Goal: Task Accomplishment & Management: Use online tool/utility

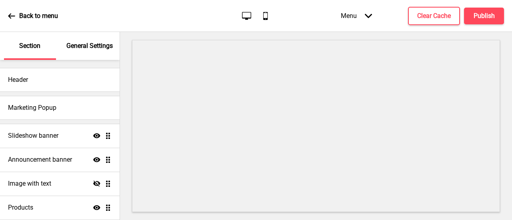
click at [64, 162] on h4 "Announcement banner" at bounding box center [40, 160] width 64 height 9
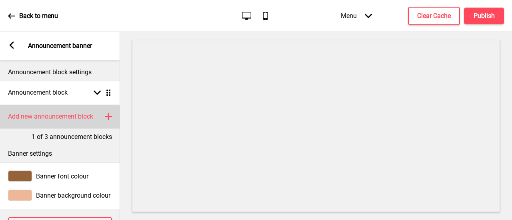
click at [80, 118] on h4 "Add new announcement block" at bounding box center [50, 116] width 85 height 9
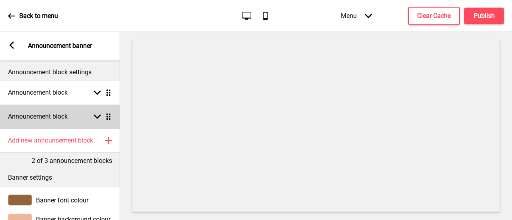
click at [100, 114] on rect at bounding box center [97, 116] width 7 height 7
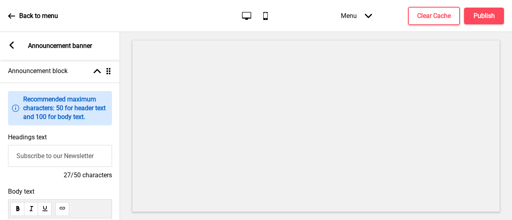
scroll to position [80, 0]
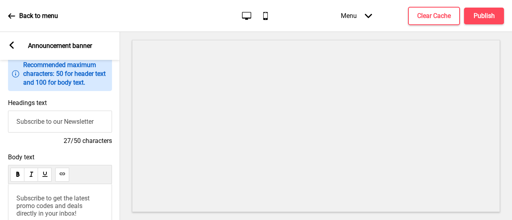
drag, startPoint x: 102, startPoint y: 122, endPoint x: 0, endPoint y: 125, distance: 101.7
click at [0, 125] on div "Headings text Subscribe to our Newsletter 27/50 characters" at bounding box center [60, 122] width 120 height 54
paste input "NEW CATERING MENU 1+1 OFFERS!"
type input "NEW CATERING MENU 1+1 OFFERS!"
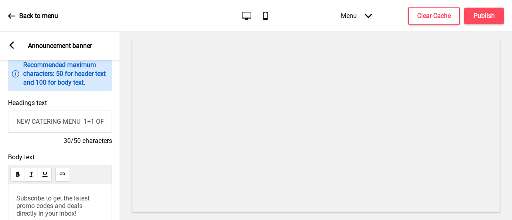
scroll to position [120, 0]
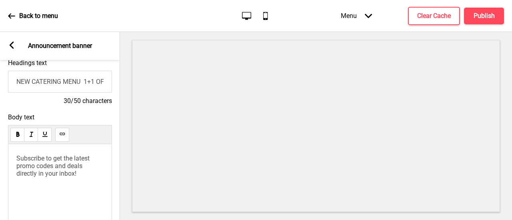
click at [86, 166] on p "Subscribe to get the latest promo codes and deals directly in your inbox!" at bounding box center [59, 166] width 87 height 23
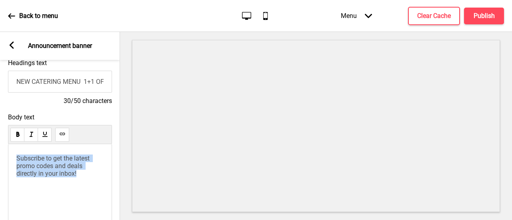
drag, startPoint x: 90, startPoint y: 178, endPoint x: 0, endPoint y: 136, distance: 98.8
click at [0, 136] on div "Body text Subscribe to get the latest promo codes and deals directly in your in…" at bounding box center [60, 182] width 120 height 144
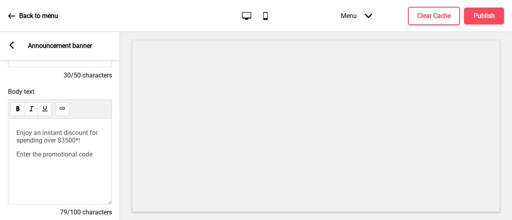
scroll to position [160, 0]
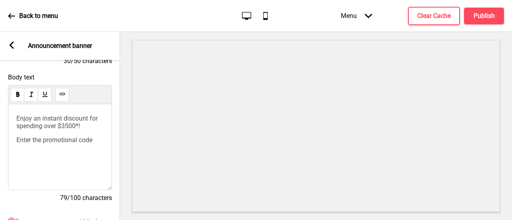
click at [97, 144] on p "Enter the promotional code" at bounding box center [59, 140] width 87 height 8
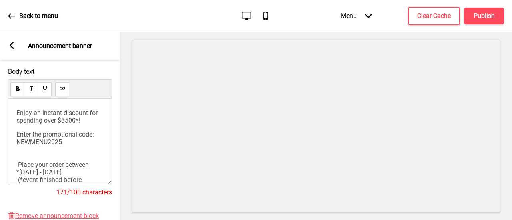
scroll to position [40, 0]
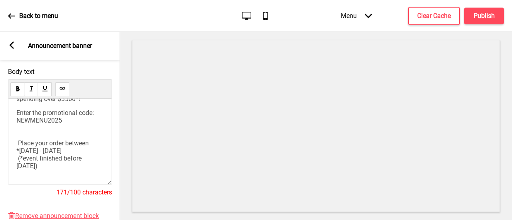
click at [34, 132] on p "Enter the promotional code: NEWMENU2025 Place your order between *[DATE] - [DAT…" at bounding box center [59, 139] width 87 height 61
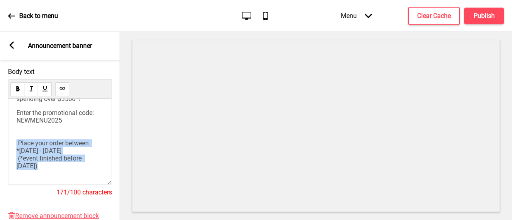
drag, startPoint x: 24, startPoint y: 131, endPoint x: 77, endPoint y: 164, distance: 62.8
click at [77, 164] on p "Enter the promotional code: NEWMENU2025 Place your order between *[DATE] - [DAT…" at bounding box center [59, 139] width 87 height 61
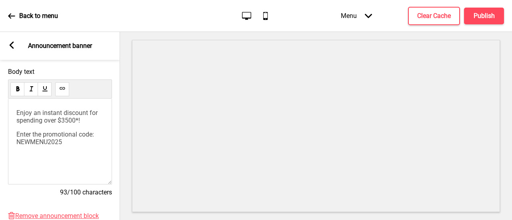
scroll to position [69, 0]
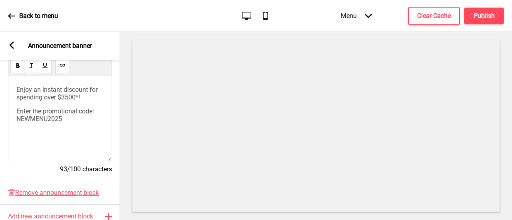
click at [49, 123] on p "Enter the promotional code: NEWMENU2025" at bounding box center [59, 115] width 87 height 15
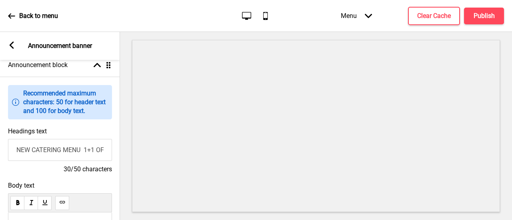
scroll to position [132, 0]
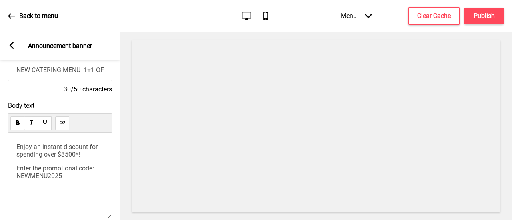
click at [42, 174] on p "Enter the promotional code: NEWMENU2025" at bounding box center [59, 172] width 87 height 15
click at [16, 180] on span "Enter the promotional code: NEWMENU2025" at bounding box center [55, 172] width 79 height 15
click at [53, 180] on p "Enter the promotional code: NEWMENU2025" at bounding box center [59, 172] width 87 height 15
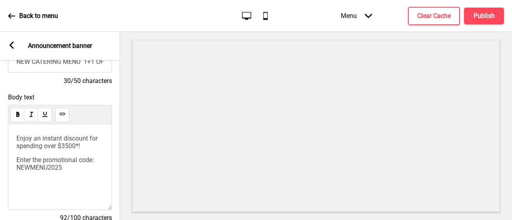
click at [48, 172] on p "Enter the promotional code: NEWMENU2025" at bounding box center [59, 163] width 87 height 15
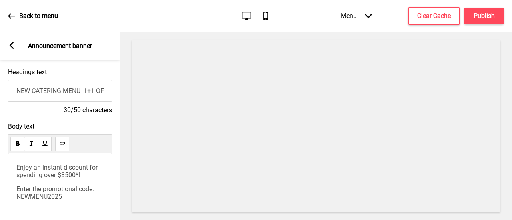
scroll to position [151, 0]
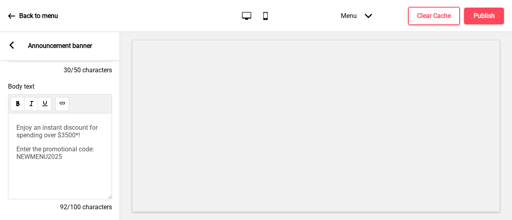
click at [89, 142] on div "Enjoy an instant discount for spending over $3500*! Enter the promotional code:…" at bounding box center [59, 142] width 87 height 37
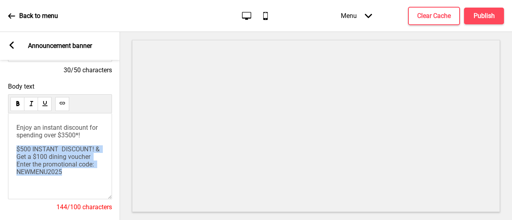
drag, startPoint x: 74, startPoint y: 180, endPoint x: 18, endPoint y: 154, distance: 62.3
click at [18, 154] on p "$500 INSTANT DISCOUNT! & Get a $100 dining voucher Enter the promotional code: …" at bounding box center [59, 161] width 87 height 30
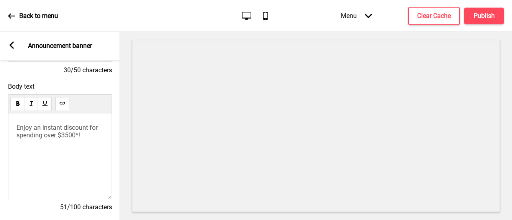
scroll to position [71, 0]
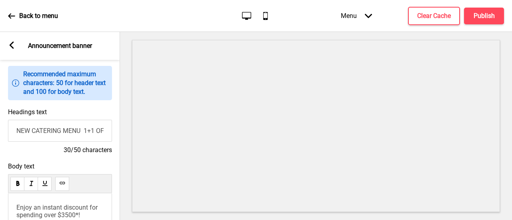
click at [66, 189] on button at bounding box center [62, 184] width 14 height 14
click at [16, 211] on span "Enjoy an instant discount for spending over $3500*!" at bounding box center [57, 211] width 83 height 15
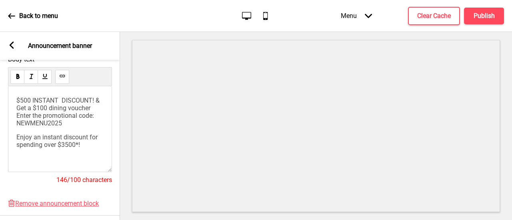
scroll to position [180, 0]
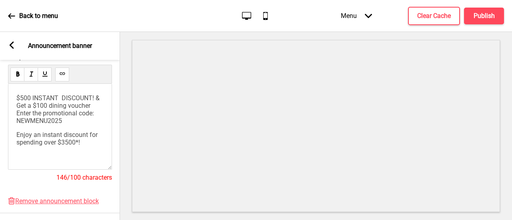
drag, startPoint x: 72, startPoint y: 138, endPoint x: 9, endPoint y: 129, distance: 63.8
click at [9, 129] on div "$500 INSTANT DISCOUNT! & Get a $100 dining voucher Enter the promotional code: …" at bounding box center [60, 127] width 104 height 86
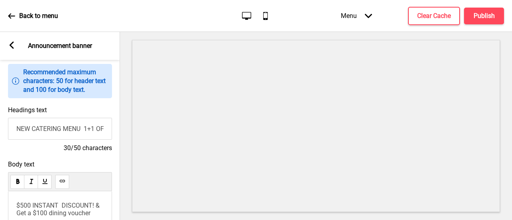
scroll to position [163, 0]
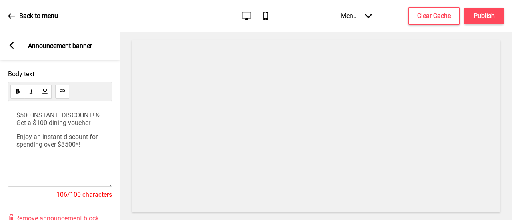
click at [46, 148] on div "$500 INSTANT DISCOUNT! & Get a $100 dining voucher Enjoy an instant discount fo…" at bounding box center [59, 130] width 87 height 37
click at [20, 148] on div "$500 INSTANT DISCOUNT! & Get a $100 dining voucher Enjoy an instant discount fo…" at bounding box center [59, 130] width 87 height 37
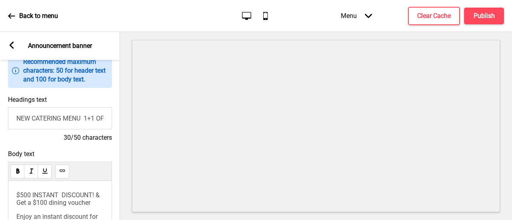
scroll to position [203, 0]
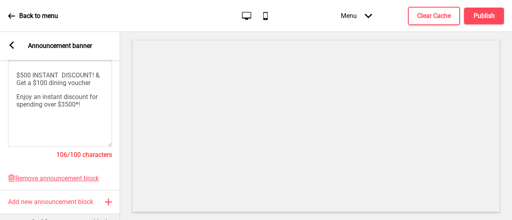
click at [91, 108] on p "Enjoy an instant discount for spending over $3500*!" at bounding box center [59, 100] width 87 height 15
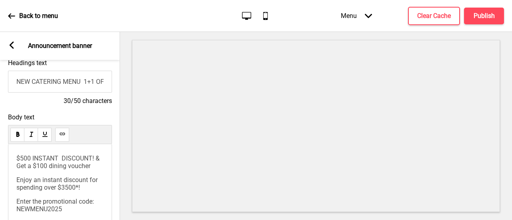
scroll to position [31, 0]
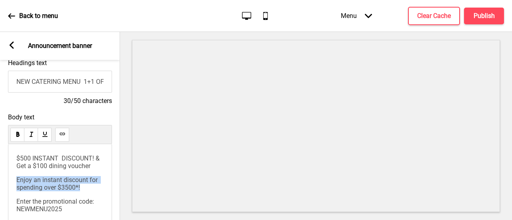
drag, startPoint x: 86, startPoint y: 184, endPoint x: 16, endPoint y: 176, distance: 70.1
click at [16, 176] on p "Enjoy an instant discount for spending over $3500*!" at bounding box center [59, 183] width 87 height 15
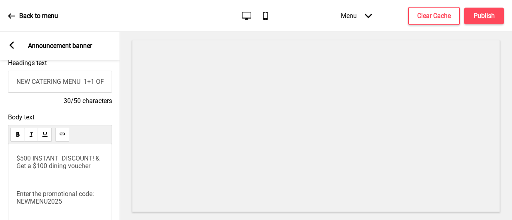
scroll to position [0, 0]
click at [25, 161] on p "$500 INSTANT DISCOUNT! & Get a $100 dining voucher" at bounding box center [59, 162] width 87 height 15
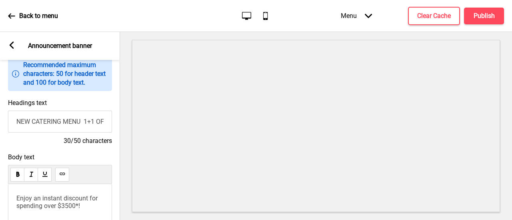
scroll to position [160, 0]
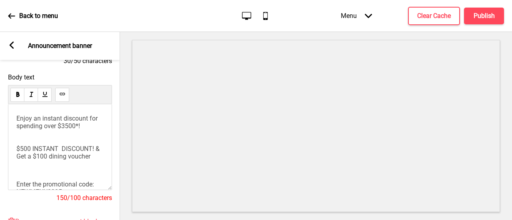
click at [17, 128] on span "Enjoy an instant discount for spending over $3500*! $500 INSTANT DISCOUNT! & Ge…" at bounding box center [58, 138] width 85 height 46
click at [30, 142] on p "Enjoy an instant discount for spending over $3500*! $500 INSTANT DISCOUNT! & Ge…" at bounding box center [59, 138] width 87 height 46
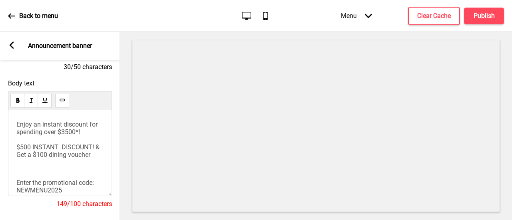
scroll to position [183, 0]
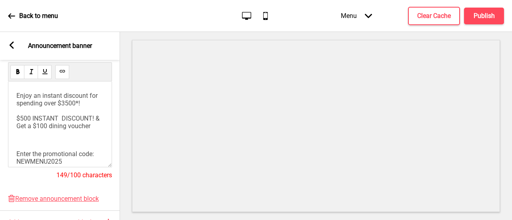
click at [17, 123] on span "Enjoy an instant discount for spending over $3500*! $500 INSTANT DISCOUNT! & Ge…" at bounding box center [58, 111] width 85 height 38
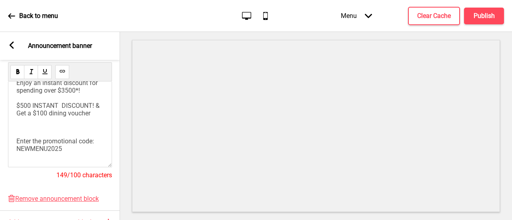
scroll to position [0, 0]
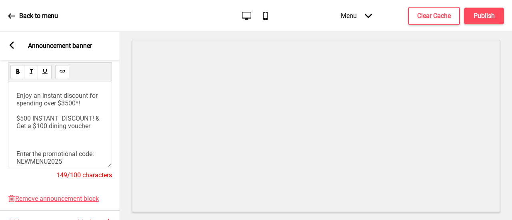
click at [98, 98] on span "Enjoy an instant discount for spending over $3500*! $500 INSTANT DISCOUNT! & Ge…" at bounding box center [58, 111] width 85 height 38
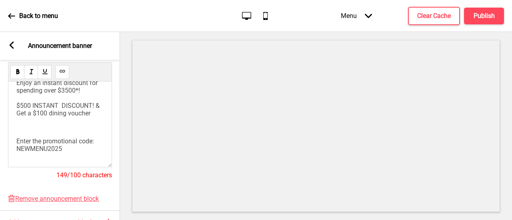
scroll to position [40, 0]
click at [46, 133] on div "Enjoy an instant discount for spending over $3500*! $500 INSTANT DISCOUNT! & Ge…" at bounding box center [59, 116] width 87 height 74
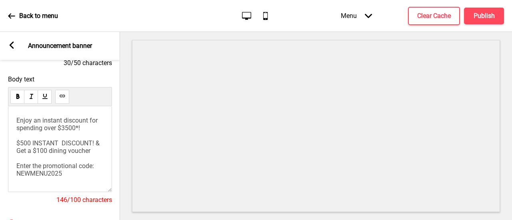
scroll to position [228, 0]
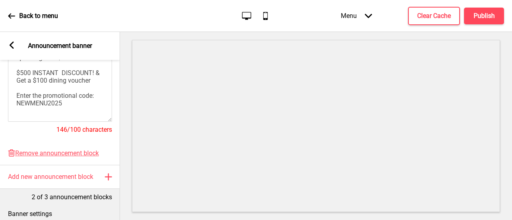
click at [80, 107] on p "Enjoy an instant discount for spending over $3500*! $500 INSTANT DISCOUNT! & Ge…" at bounding box center [59, 76] width 87 height 61
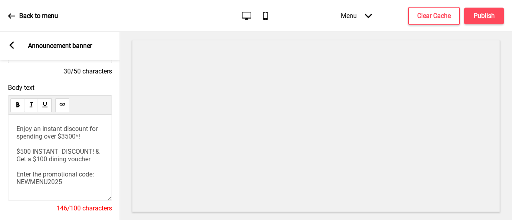
scroll to position [24, 0]
click at [78, 183] on p "Enjoy an instant discount for spending over $3500*! $500 INSTANT DISCOUNT! & Ge…" at bounding box center [59, 155] width 87 height 61
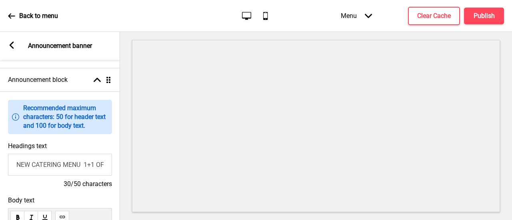
click at [10, 45] on icon at bounding box center [12, 45] width 4 height 7
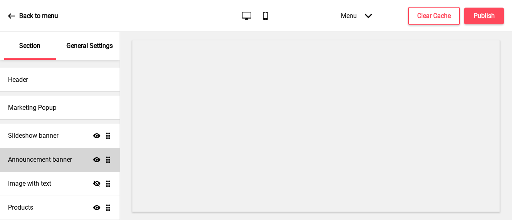
click at [48, 154] on div "Announcement banner Show Drag" at bounding box center [60, 160] width 120 height 24
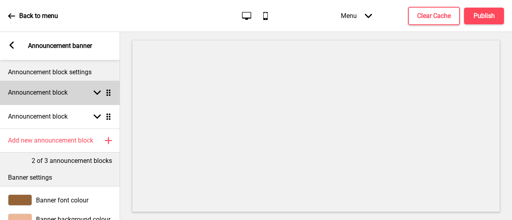
click at [51, 96] on h4 "Announcement block" at bounding box center [38, 92] width 60 height 9
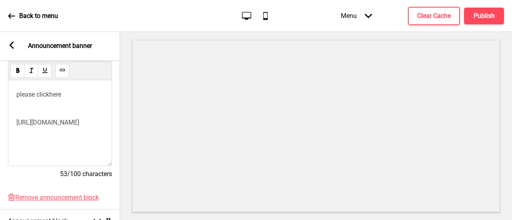
scroll to position [120, 0]
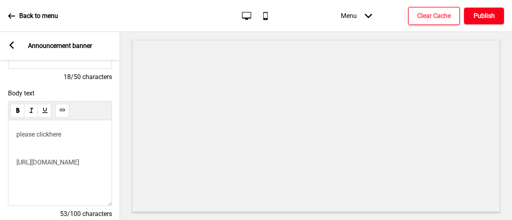
click at [479, 23] on button "Publish" at bounding box center [484, 16] width 40 height 17
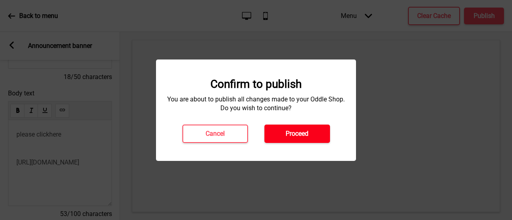
click at [302, 137] on h4 "Proceed" at bounding box center [297, 134] width 23 height 9
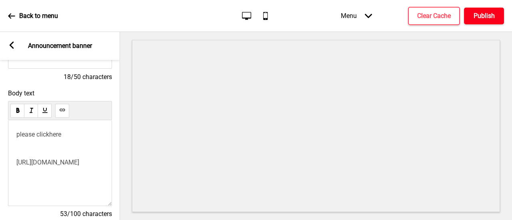
click at [487, 22] on button "Publish" at bounding box center [484, 16] width 40 height 17
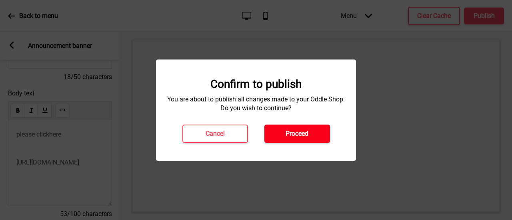
click at [321, 127] on button "Proceed" at bounding box center [297, 134] width 66 height 18
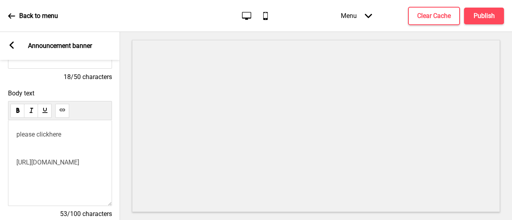
click at [13, 14] on icon at bounding box center [11, 15] width 7 height 7
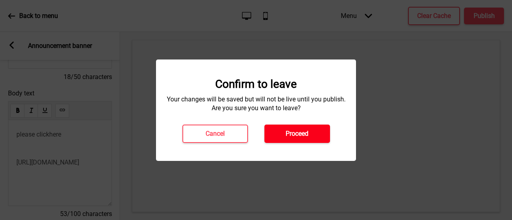
click at [305, 134] on h4 "Proceed" at bounding box center [297, 134] width 23 height 9
